Goal: Understand process/instructions: Learn how to perform a task or action

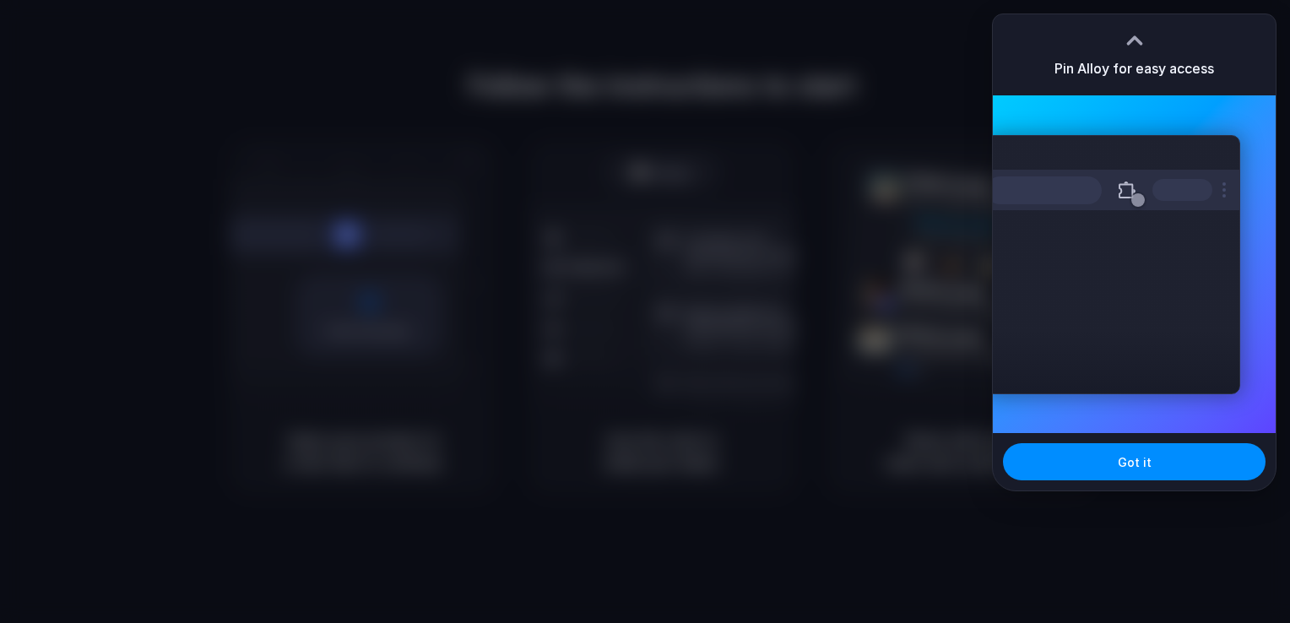
click at [1066, 242] on div "Extensions Alloy · AI Prototyping for..." at bounding box center [1112, 264] width 255 height 259
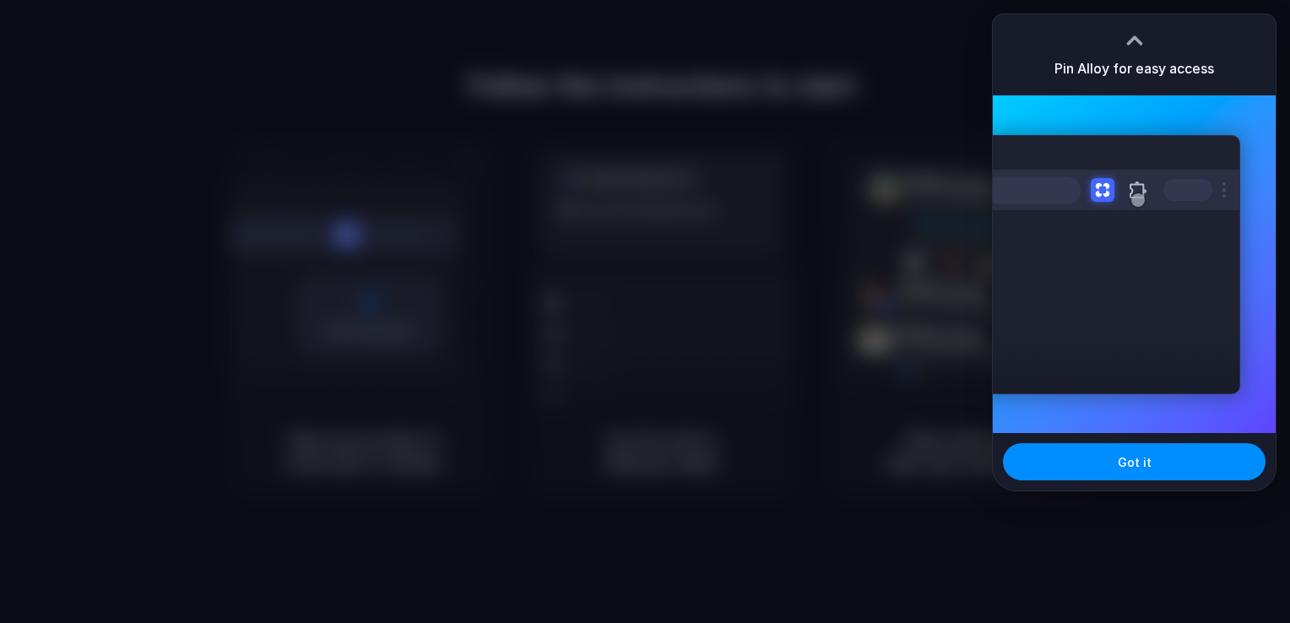
click at [734, 186] on div at bounding box center [645, 311] width 1290 height 623
click at [1286, 616] on div at bounding box center [645, 311] width 1290 height 623
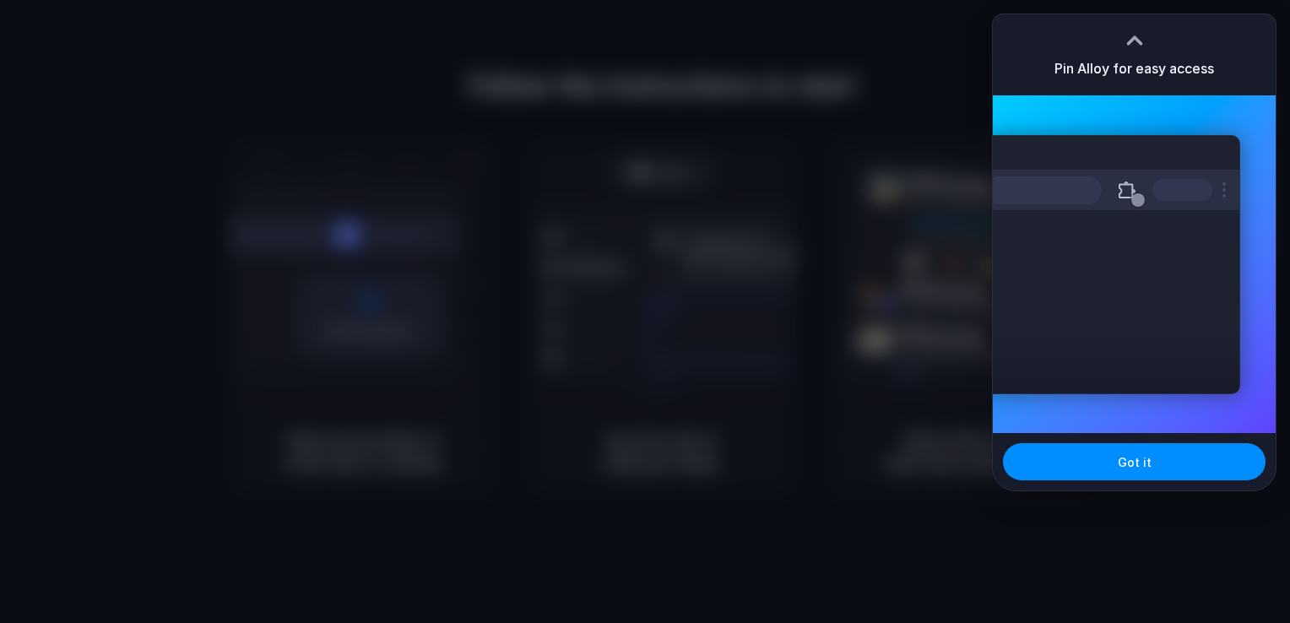
click at [661, 69] on div at bounding box center [645, 311] width 1290 height 623
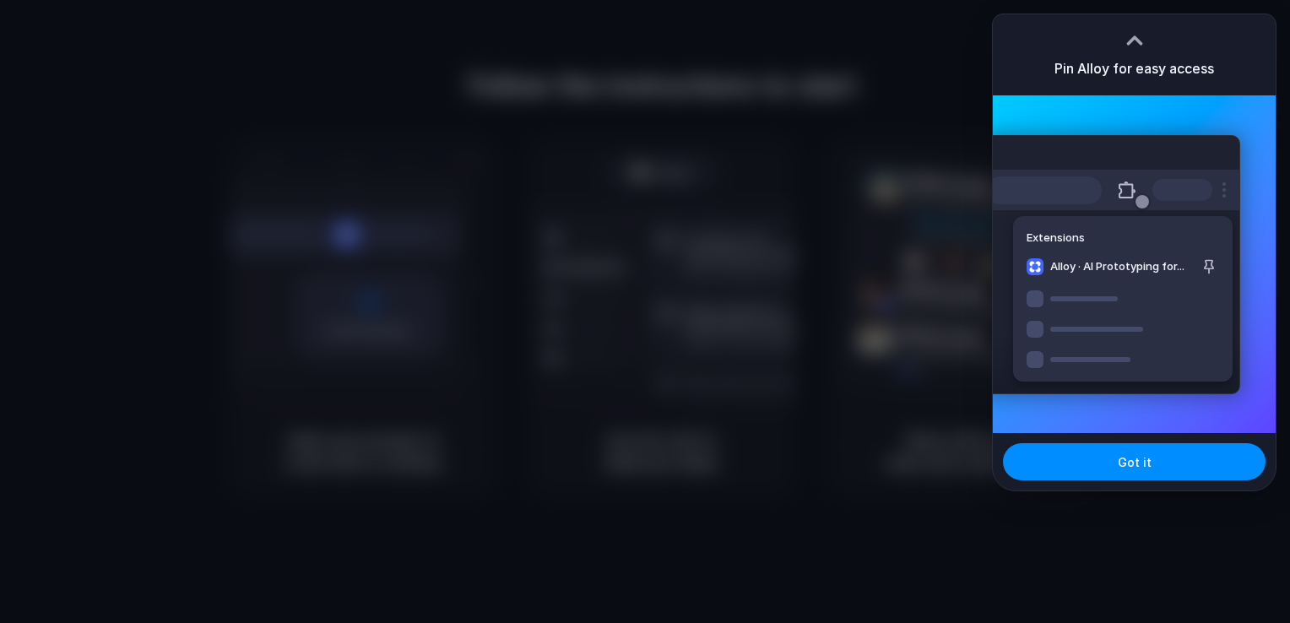
click at [98, 116] on div at bounding box center [645, 311] width 1290 height 623
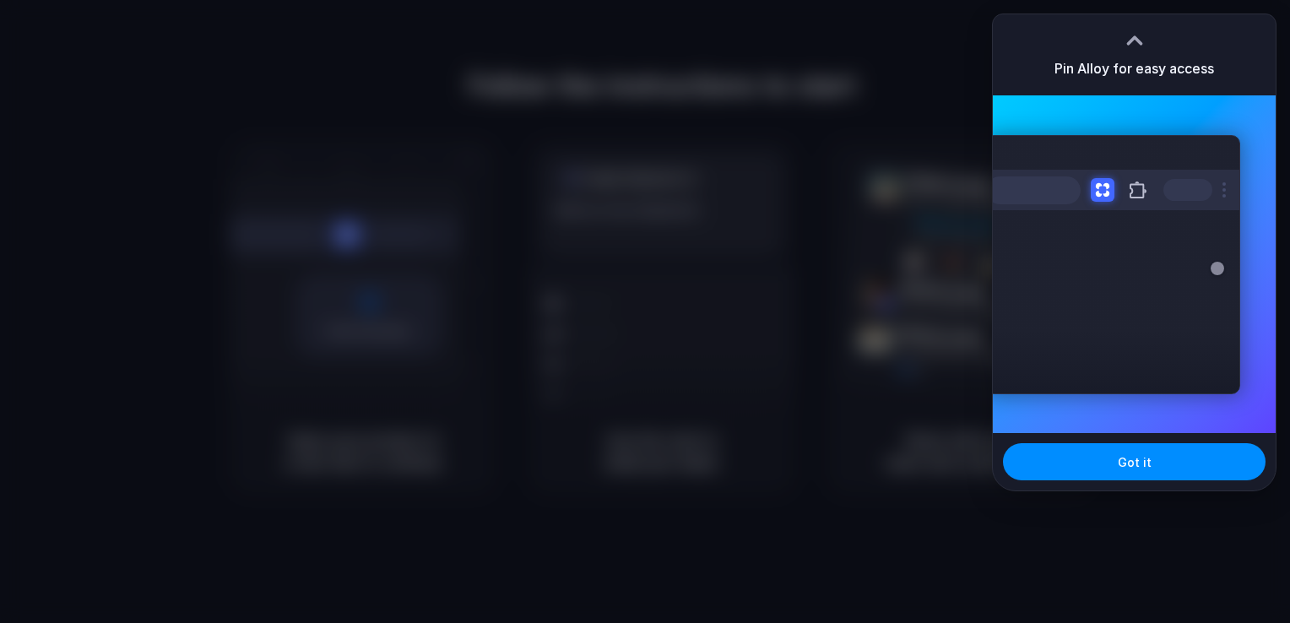
click at [1149, 302] on div "Extensions Alloy · AI Prototyping for..." at bounding box center [1112, 264] width 255 height 259
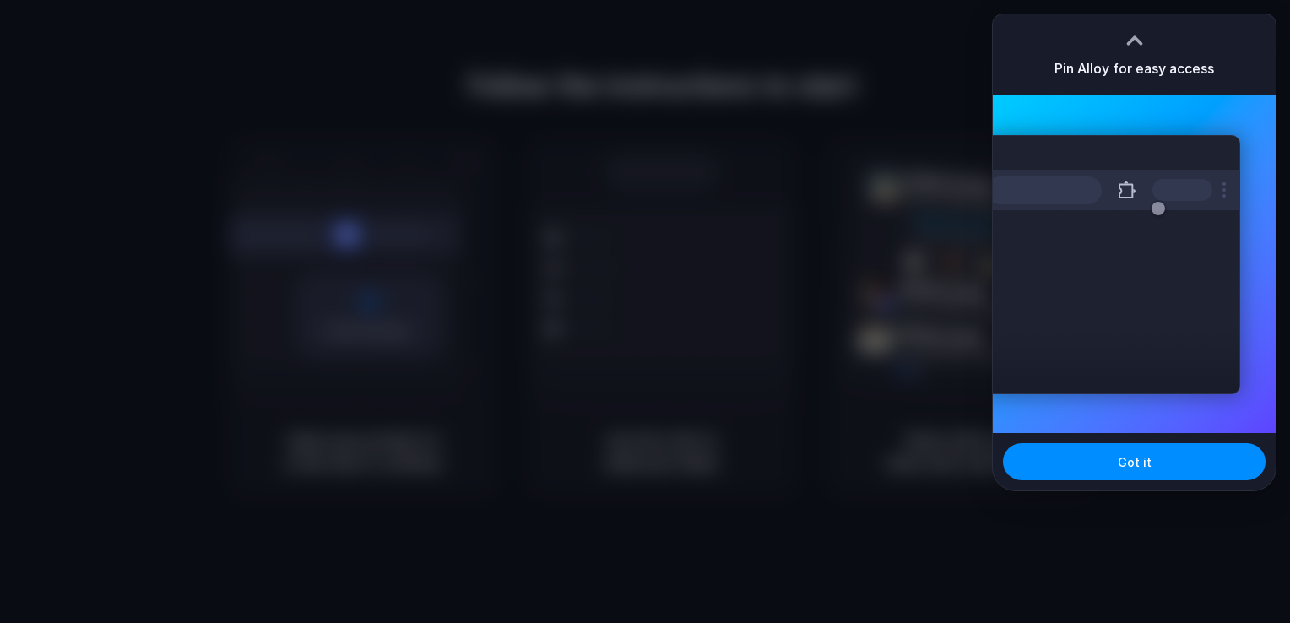
click at [1133, 32] on div at bounding box center [1134, 40] width 25 height 25
drag, startPoint x: 1117, startPoint y: 482, endPoint x: 1134, endPoint y: 466, distance: 23.9
click at [1134, 466] on div "Got it" at bounding box center [1134, 461] width 283 height 57
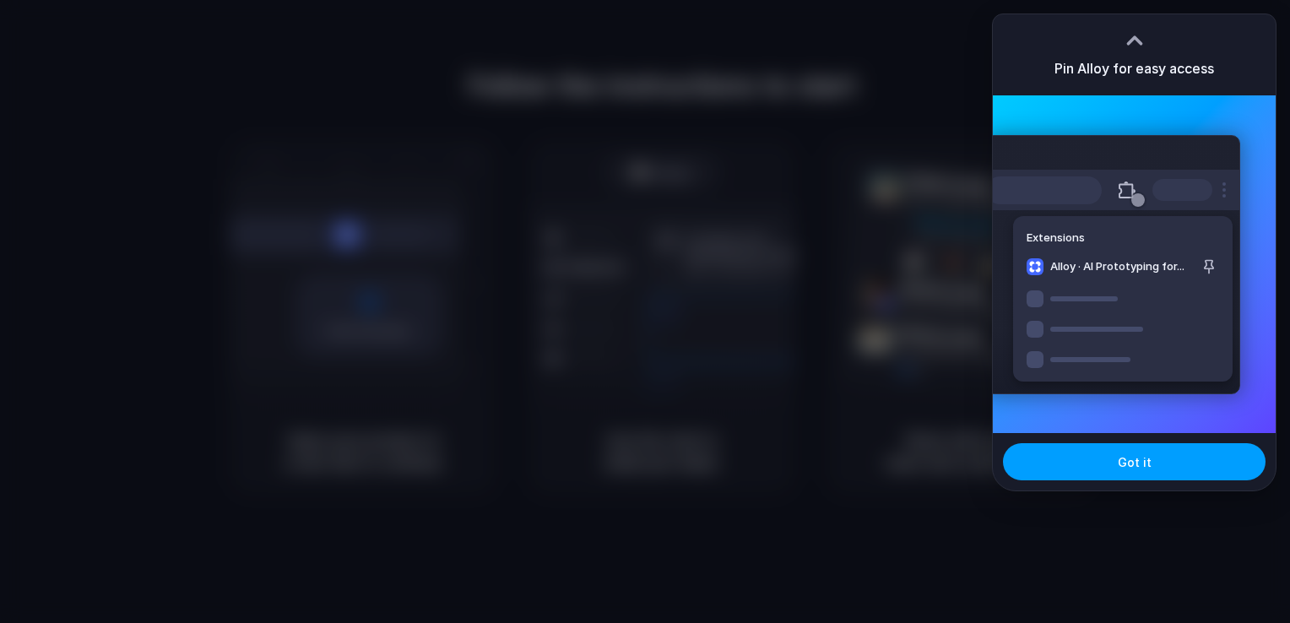
click at [1134, 466] on span "Got it" at bounding box center [1135, 462] width 34 height 18
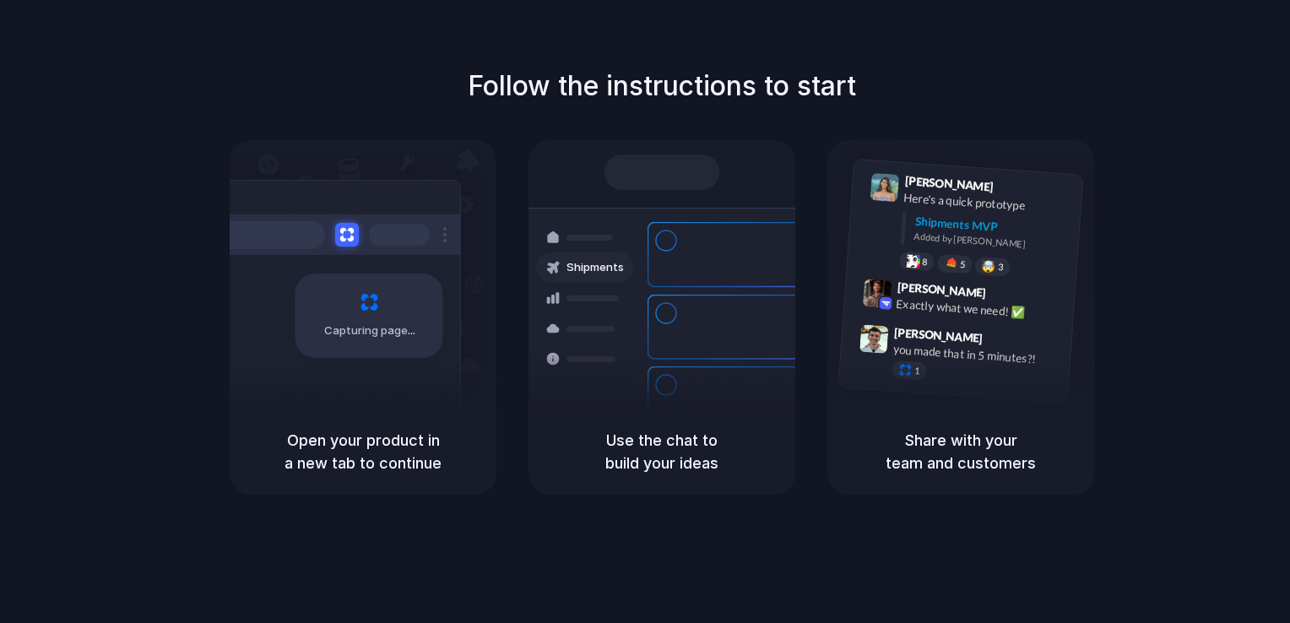
click at [683, 444] on h5 "Use the chat to build your ideas" at bounding box center [662, 452] width 226 height 46
click at [677, 175] on span "Ready" at bounding box center [671, 172] width 35 height 17
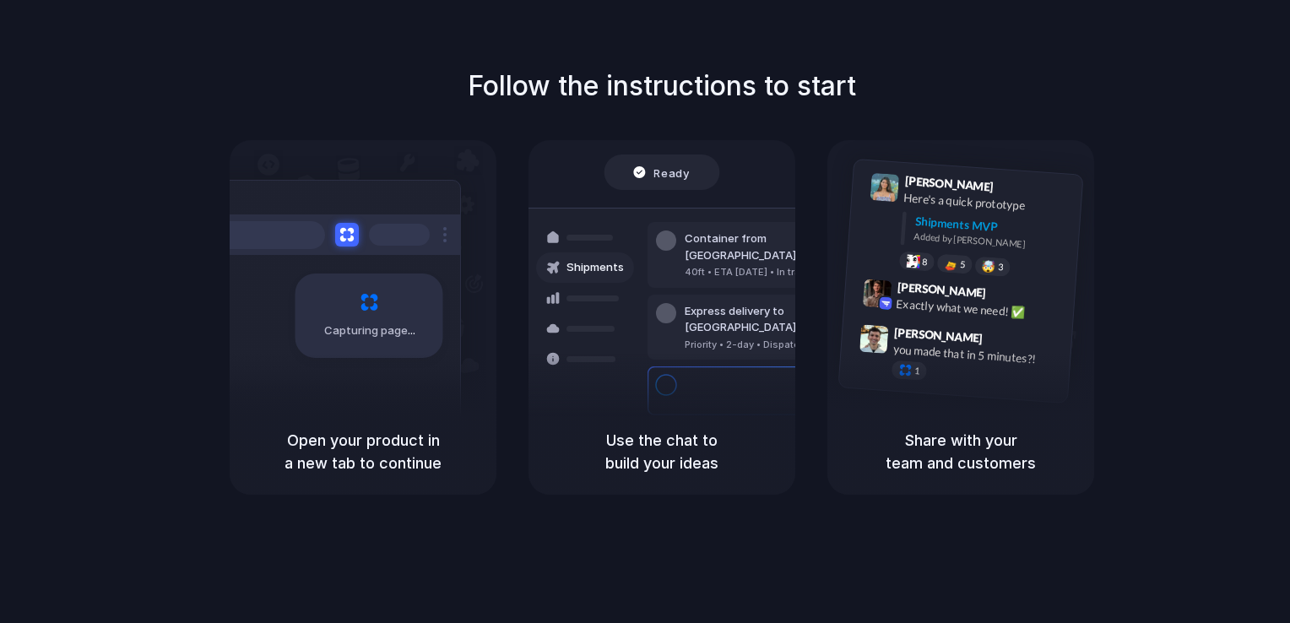
click at [642, 434] on h5 "Use the chat to build your ideas" at bounding box center [662, 452] width 226 height 46
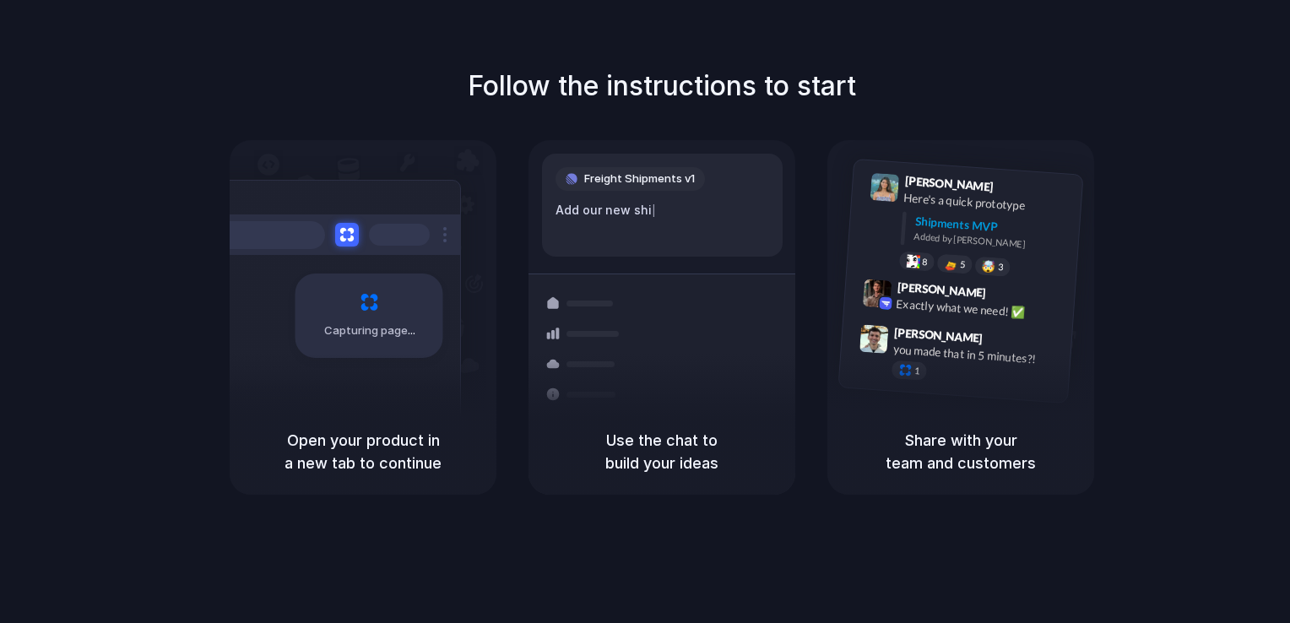
click at [687, 423] on div "Use the chat to build your ideas" at bounding box center [661, 452] width 267 height 86
click at [1000, 281] on div "[PERSON_NAME] 9:42 AM Exactly what we need! ✅" at bounding box center [958, 303] width 231 height 62
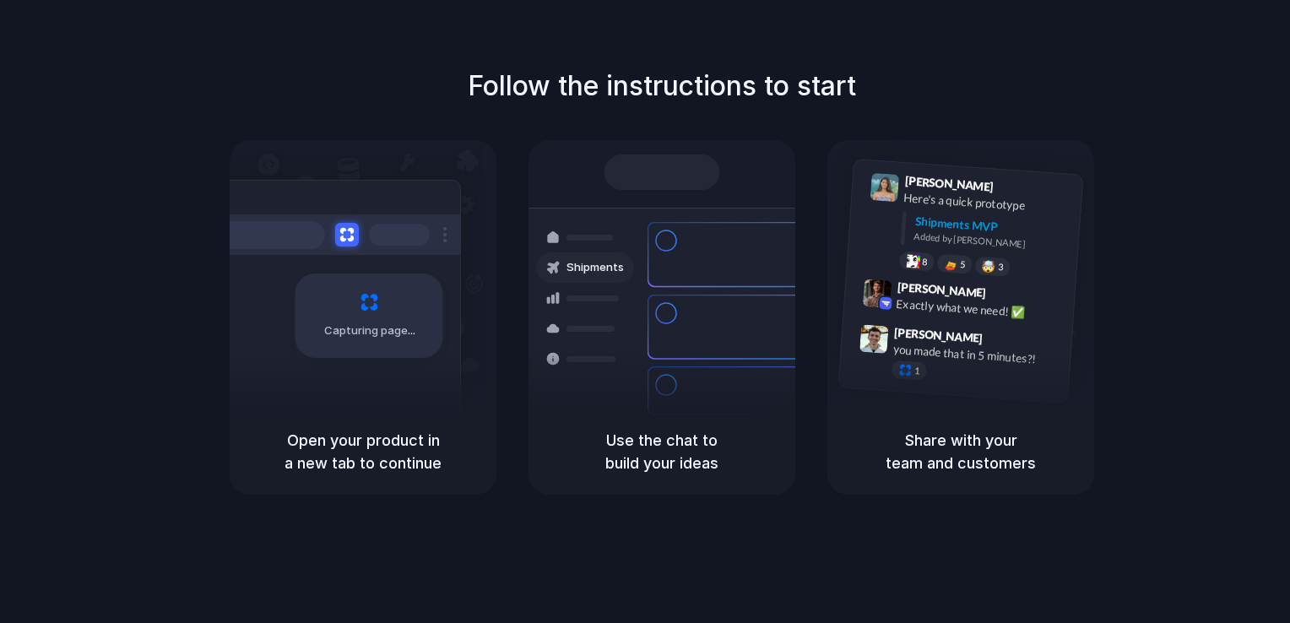
click at [425, 281] on div "Capturing page" at bounding box center [369, 315] width 148 height 84
click at [373, 313] on div "Capturing page" at bounding box center [369, 315] width 148 height 84
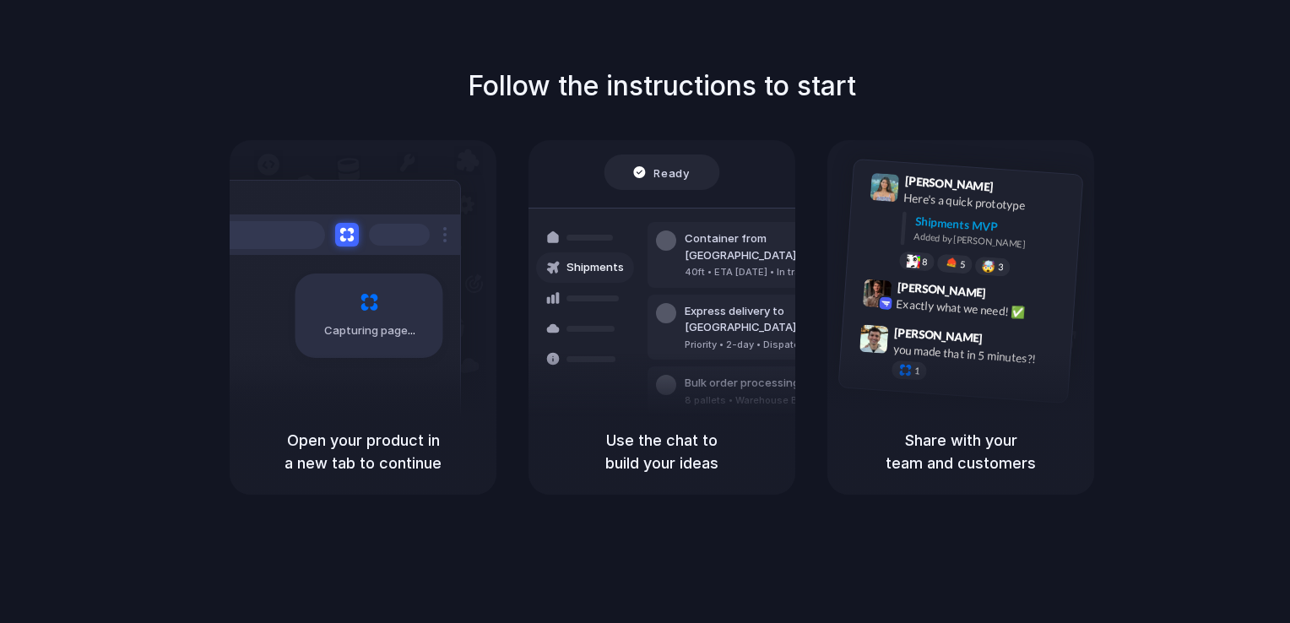
click at [366, 309] on div "Capturing page" at bounding box center [369, 315] width 148 height 84
click at [338, 461] on h5 "Open your product in a new tab to continue" at bounding box center [363, 452] width 226 height 46
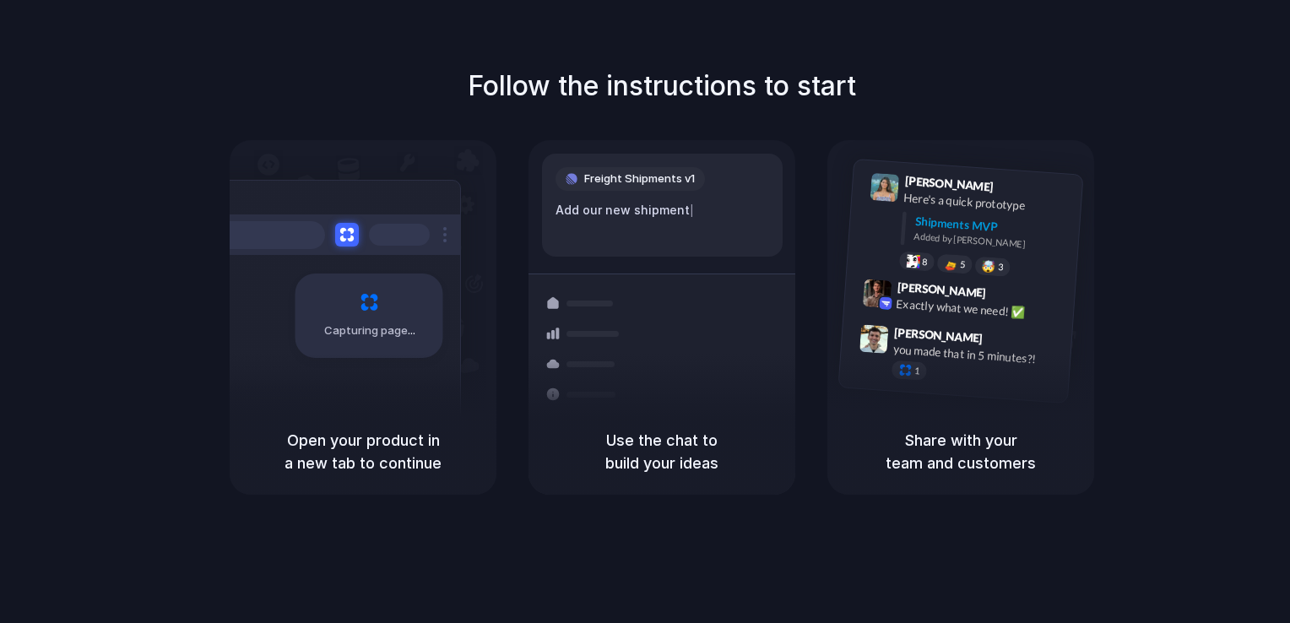
click at [1288, 566] on div "Follow the instructions to start Capturing page Open your product in a new tab …" at bounding box center [662, 328] width 1324 height 657
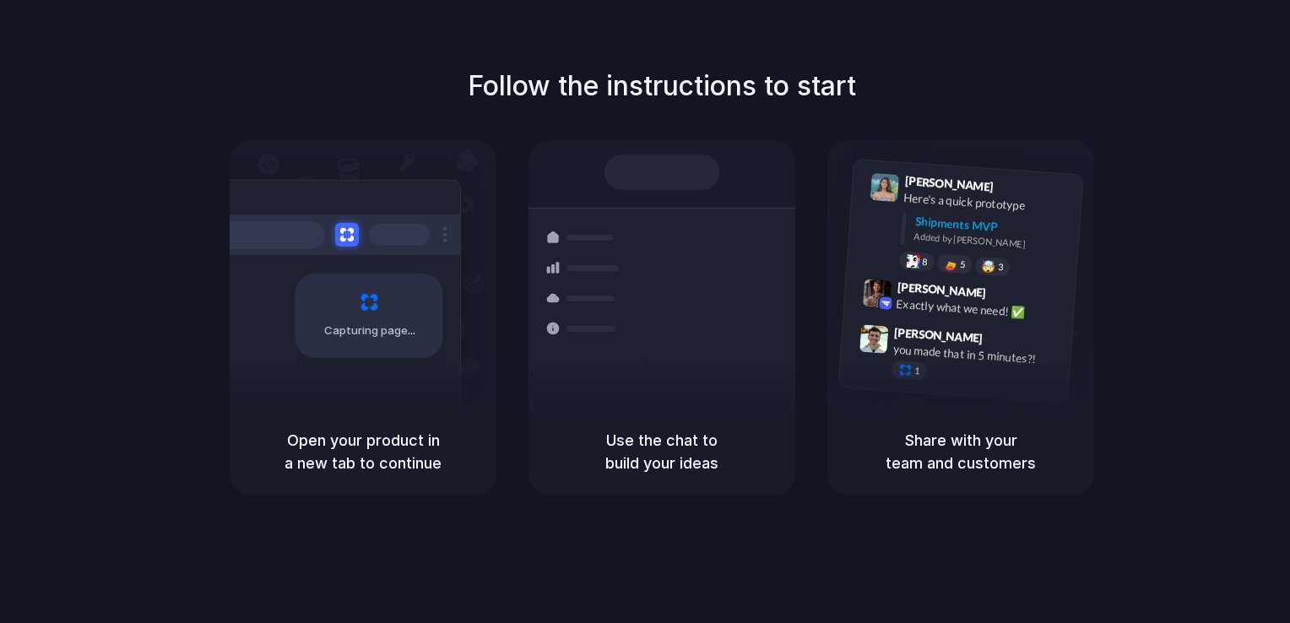
click at [334, 403] on div "Capturing page" at bounding box center [333, 309] width 255 height 259
